Goal: Find specific page/section: Find specific page/section

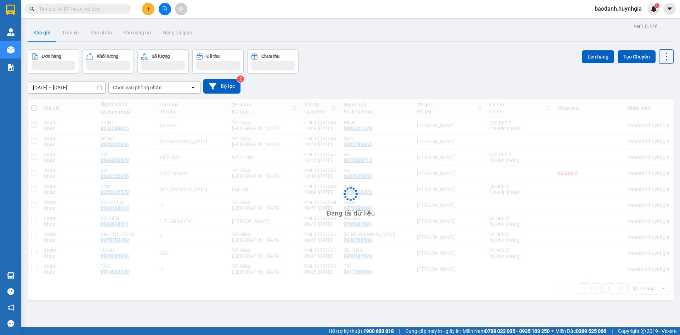
click at [107, 10] on input "text" at bounding box center [81, 9] width 84 height 8
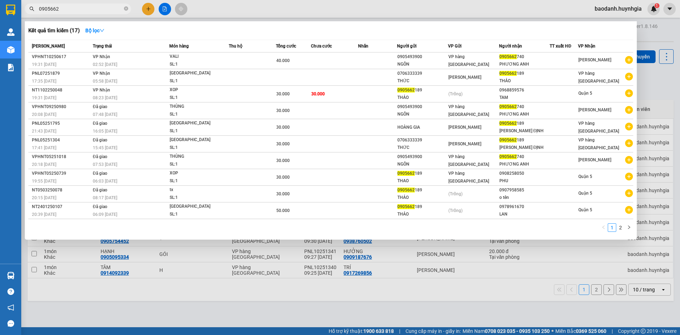
type input "0905662"
